Goal: Obtain resource: Download file/media

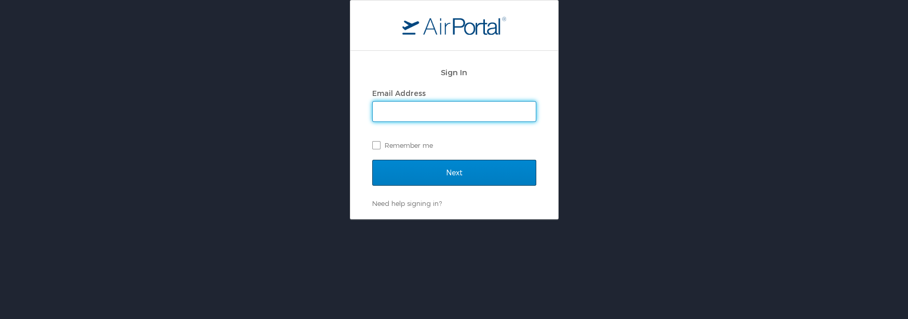
type input "cheryl.piro@cbtravel.com"
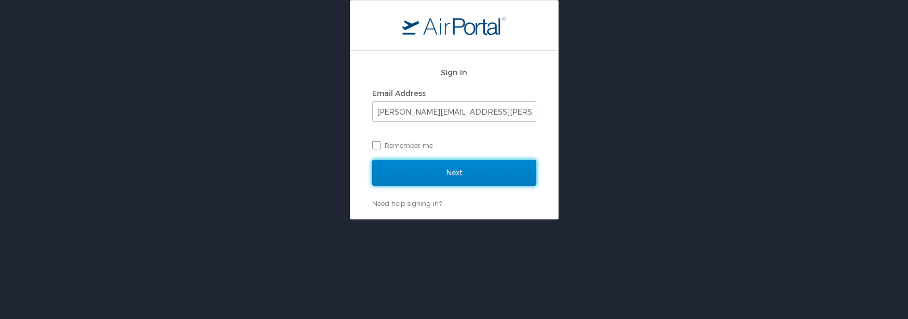
click at [450, 174] on input "Next" at bounding box center [454, 173] width 164 height 26
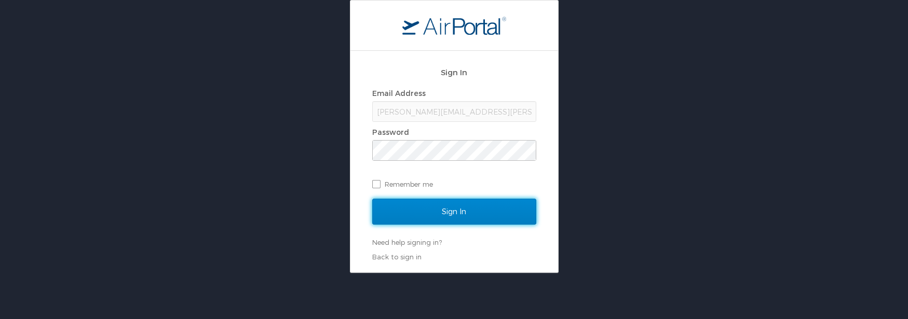
click at [473, 218] on input "Sign In" at bounding box center [454, 212] width 164 height 26
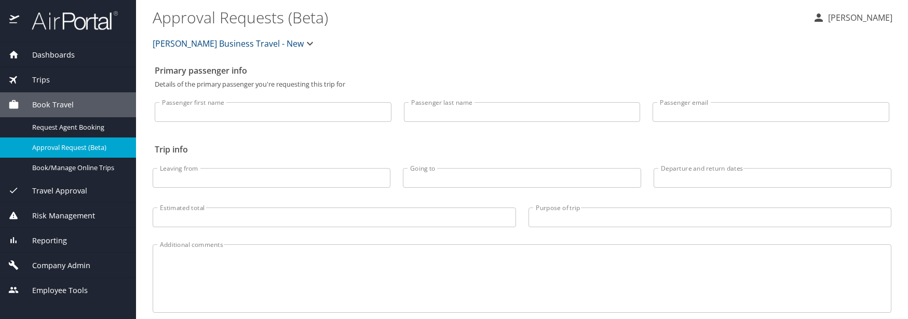
click at [37, 76] on span "Trips" at bounding box center [34, 79] width 31 height 11
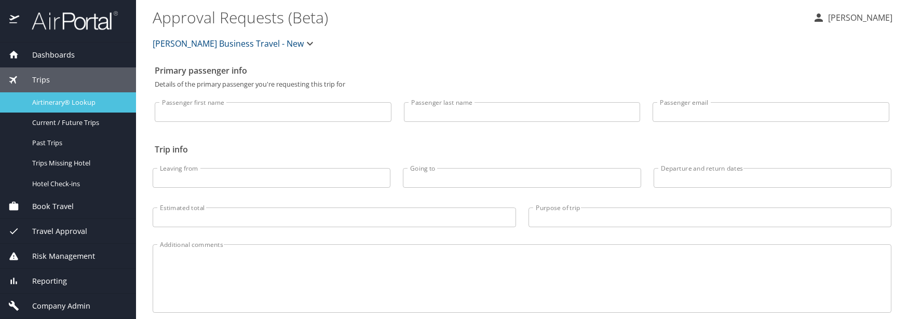
click at [78, 107] on link "Airtinerary® Lookup" at bounding box center [68, 102] width 136 height 20
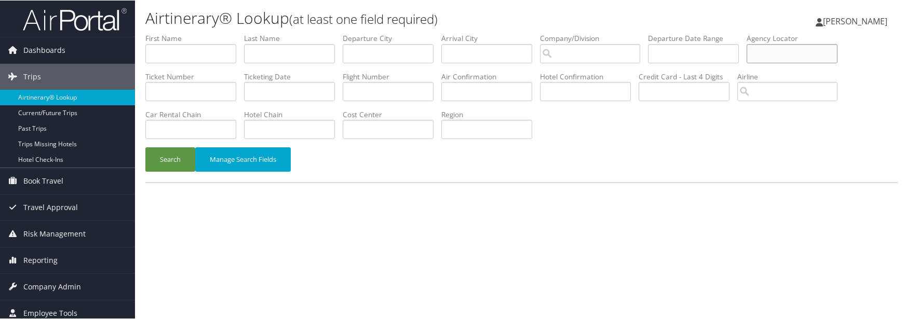
click at [747, 44] on input "text" at bounding box center [792, 53] width 91 height 19
type input "dmh4k1"
click at [145, 147] on button "Search" at bounding box center [170, 159] width 50 height 24
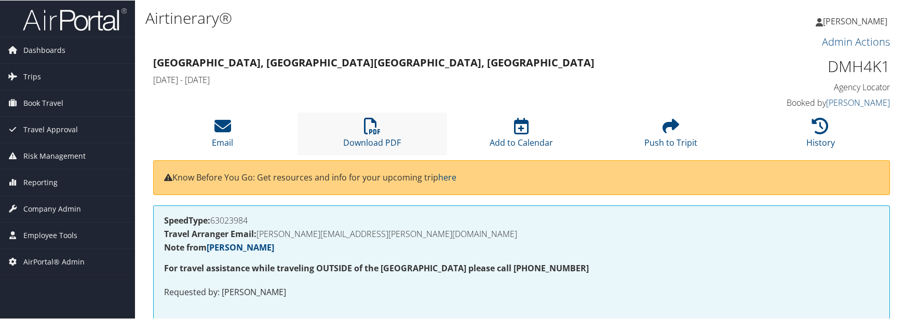
click at [380, 112] on li "Download PDF" at bounding box center [373, 133] width 150 height 42
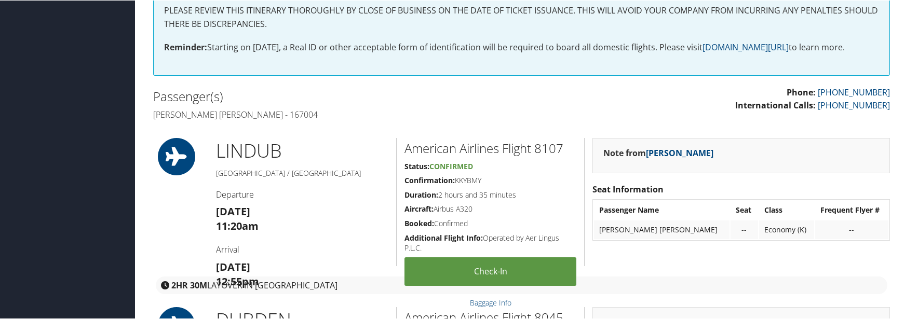
scroll to position [312, 0]
